Goal: Task Accomplishment & Management: Use online tool/utility

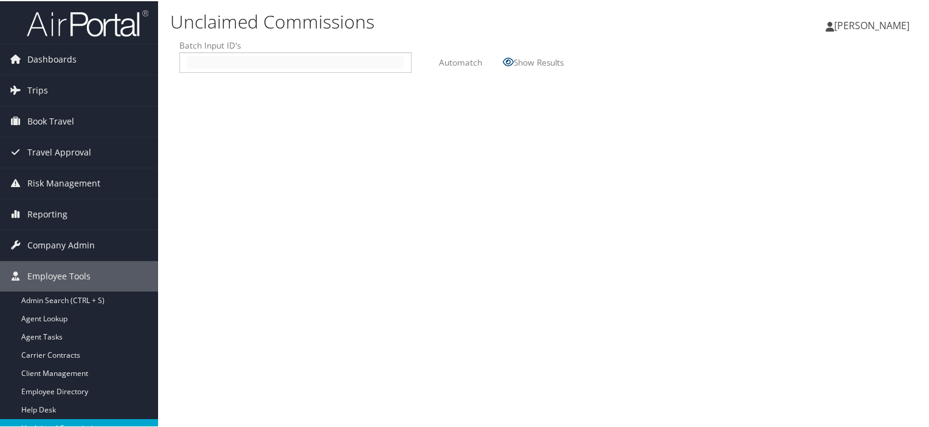
click at [204, 56] on input "text" at bounding box center [295, 61] width 216 height 12
click at [199, 65] on input "text" at bounding box center [295, 61] width 216 height 12
type input "2510133"
click at [454, 62] on label "Automatch" at bounding box center [460, 61] width 43 height 22
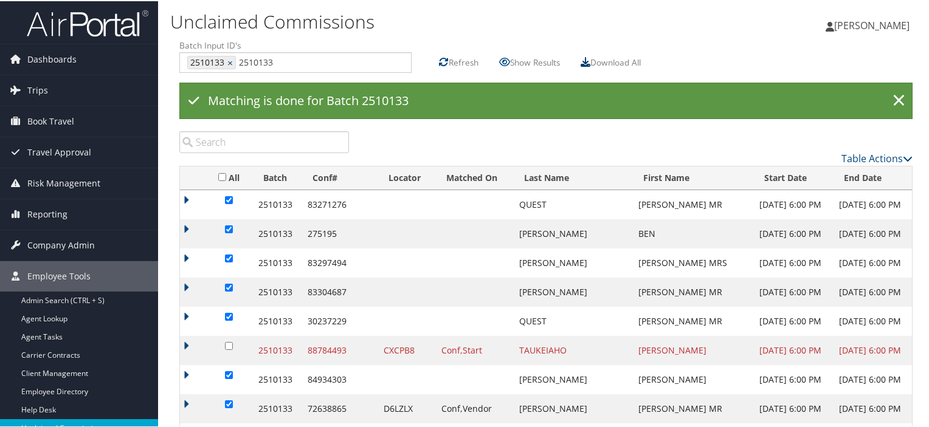
click at [587, 58] on icon at bounding box center [586, 61] width 10 height 10
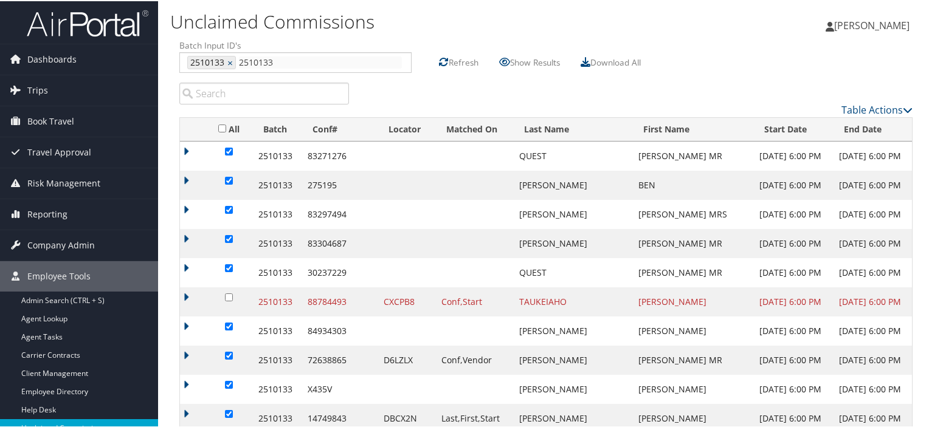
drag, startPoint x: 248, startPoint y: 58, endPoint x: 265, endPoint y: 60, distance: 17.1
click at [248, 58] on input "2510133" at bounding box center [320, 61] width 163 height 12
type input "2510132"
click at [229, 61] on link "×" at bounding box center [231, 61] width 8 height 12
click at [450, 60] on label "Refresh" at bounding box center [464, 61] width 30 height 22
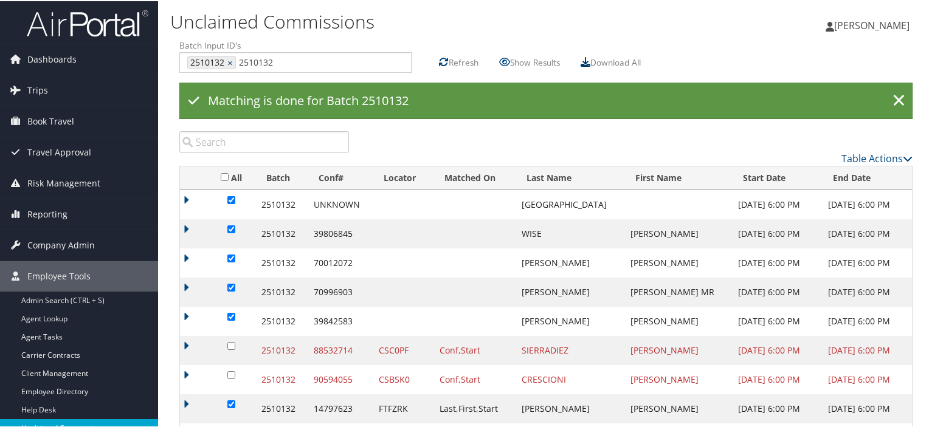
click at [590, 60] on icon at bounding box center [586, 61] width 10 height 10
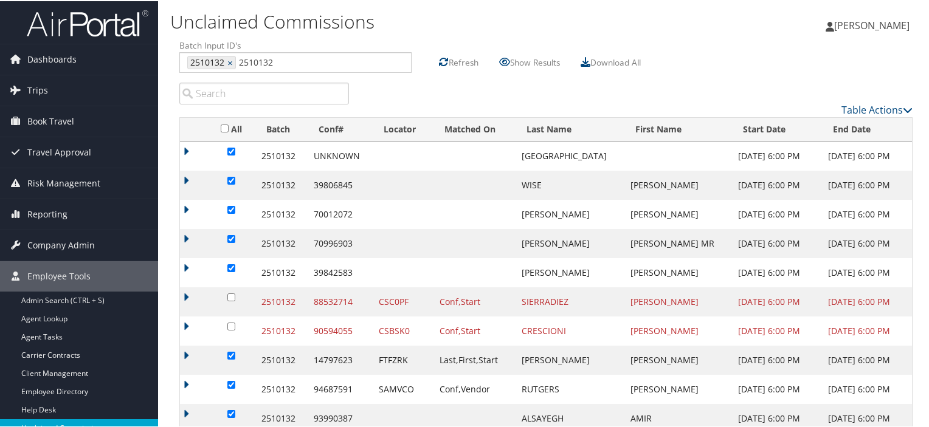
click at [457, 55] on label "Refresh" at bounding box center [464, 61] width 30 height 22
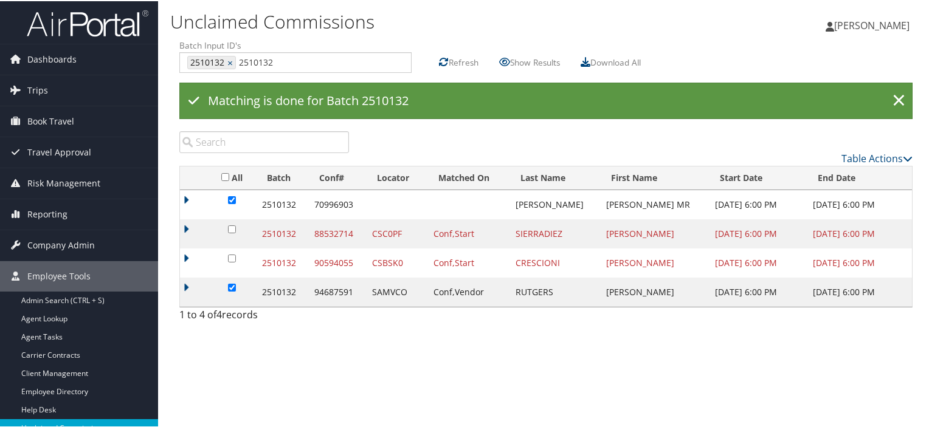
click at [417, 294] on td "SAMVCO" at bounding box center [396, 291] width 61 height 29
drag, startPoint x: 414, startPoint y: 294, endPoint x: 378, endPoint y: 294, distance: 36.5
click at [378, 294] on td "SAMVCO" at bounding box center [396, 291] width 61 height 29
copy td "SAMVCO"
